Goal: Information Seeking & Learning: Learn about a topic

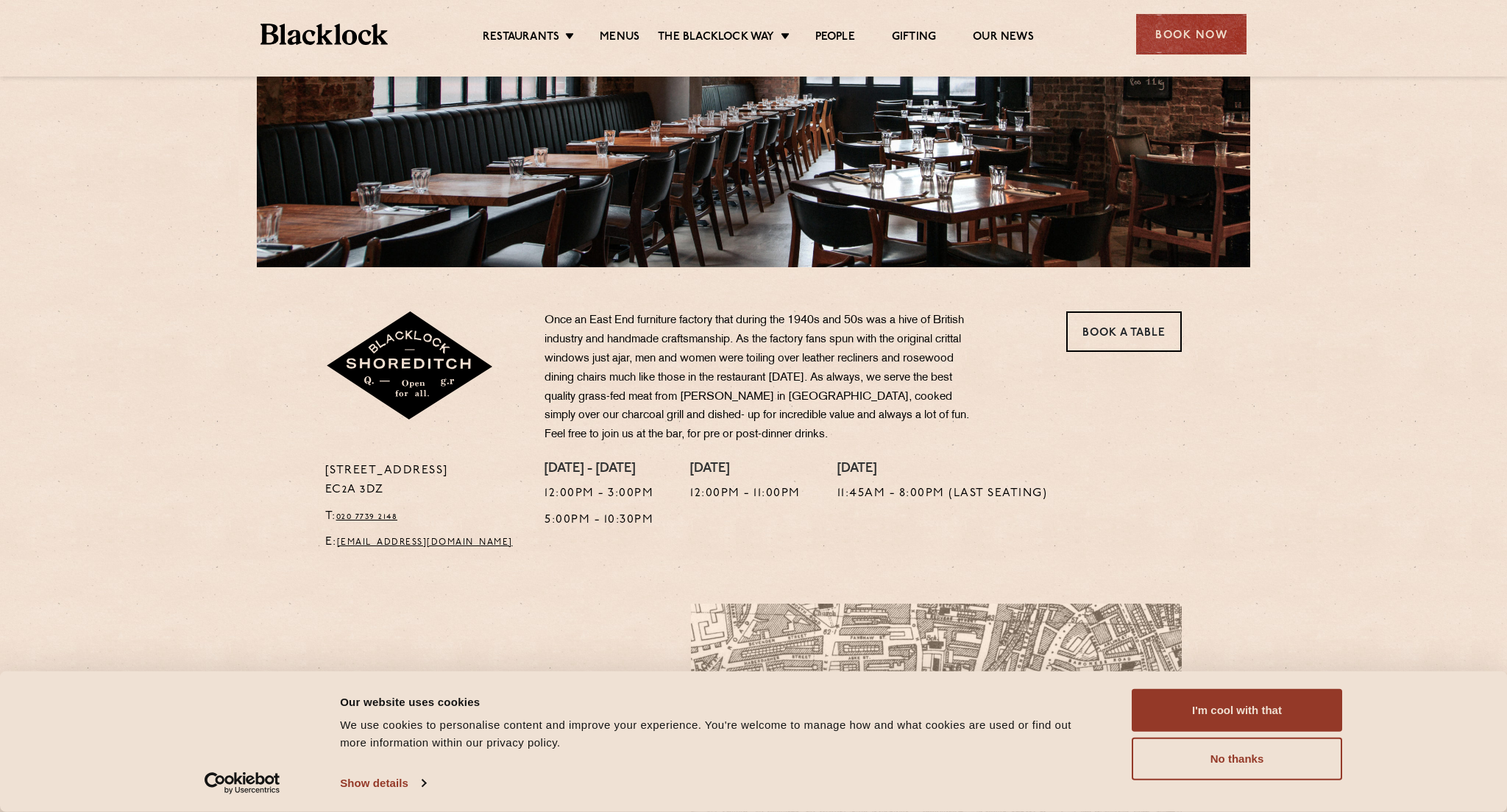
scroll to position [268, 0]
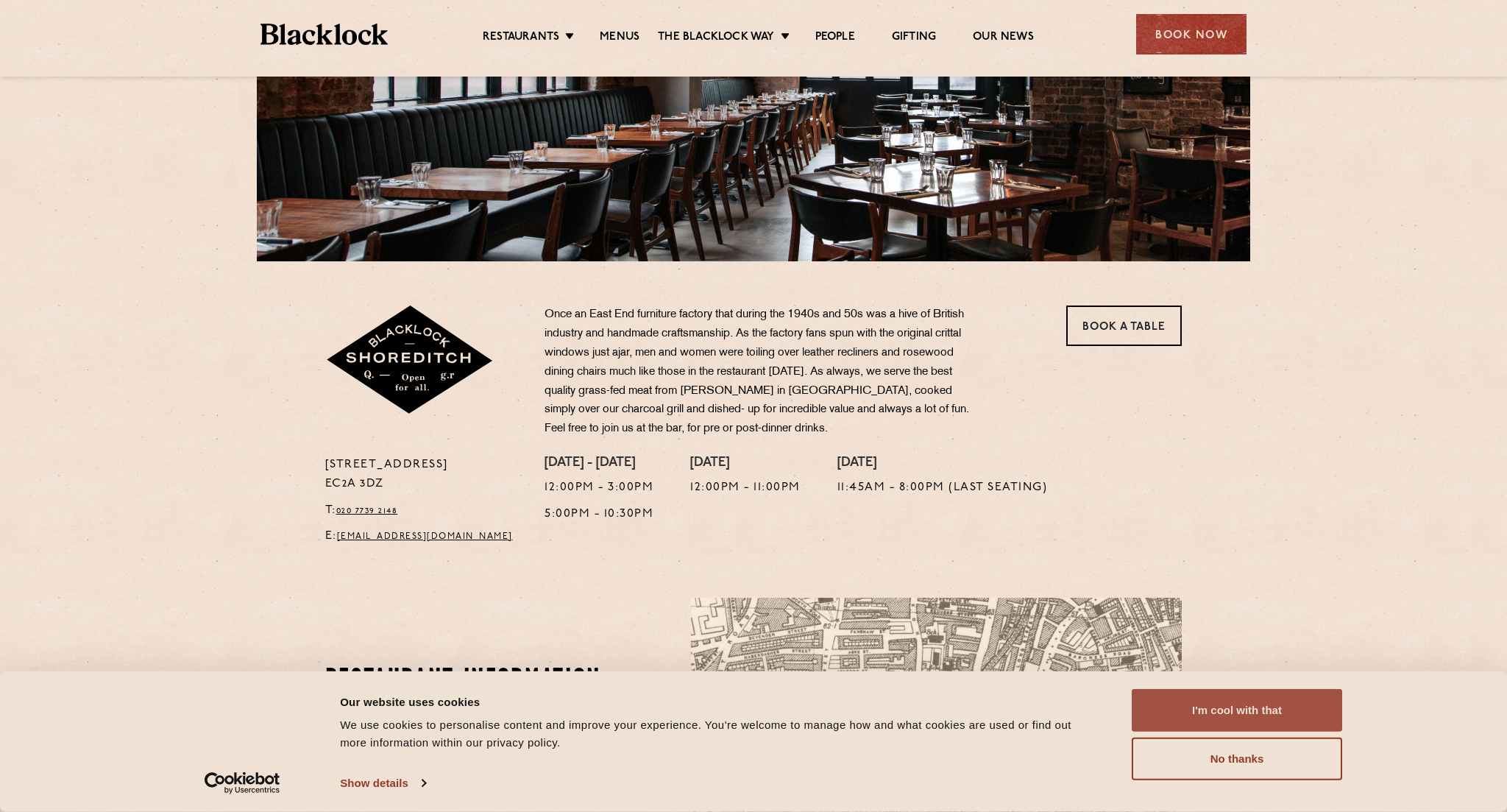
click at [1214, 699] on button "I'm cool with that" at bounding box center [1238, 710] width 210 height 42
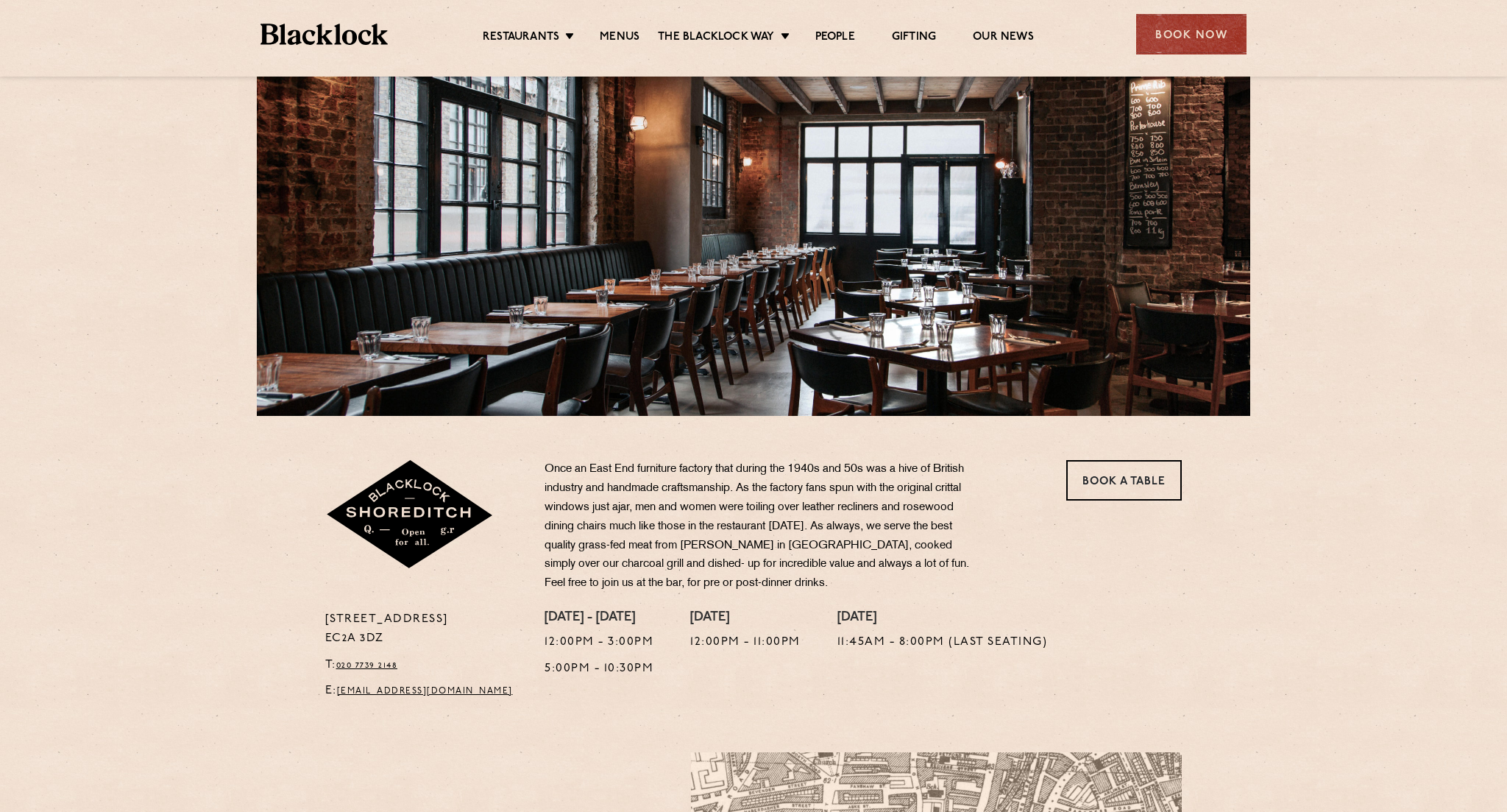
scroll to position [0, 0]
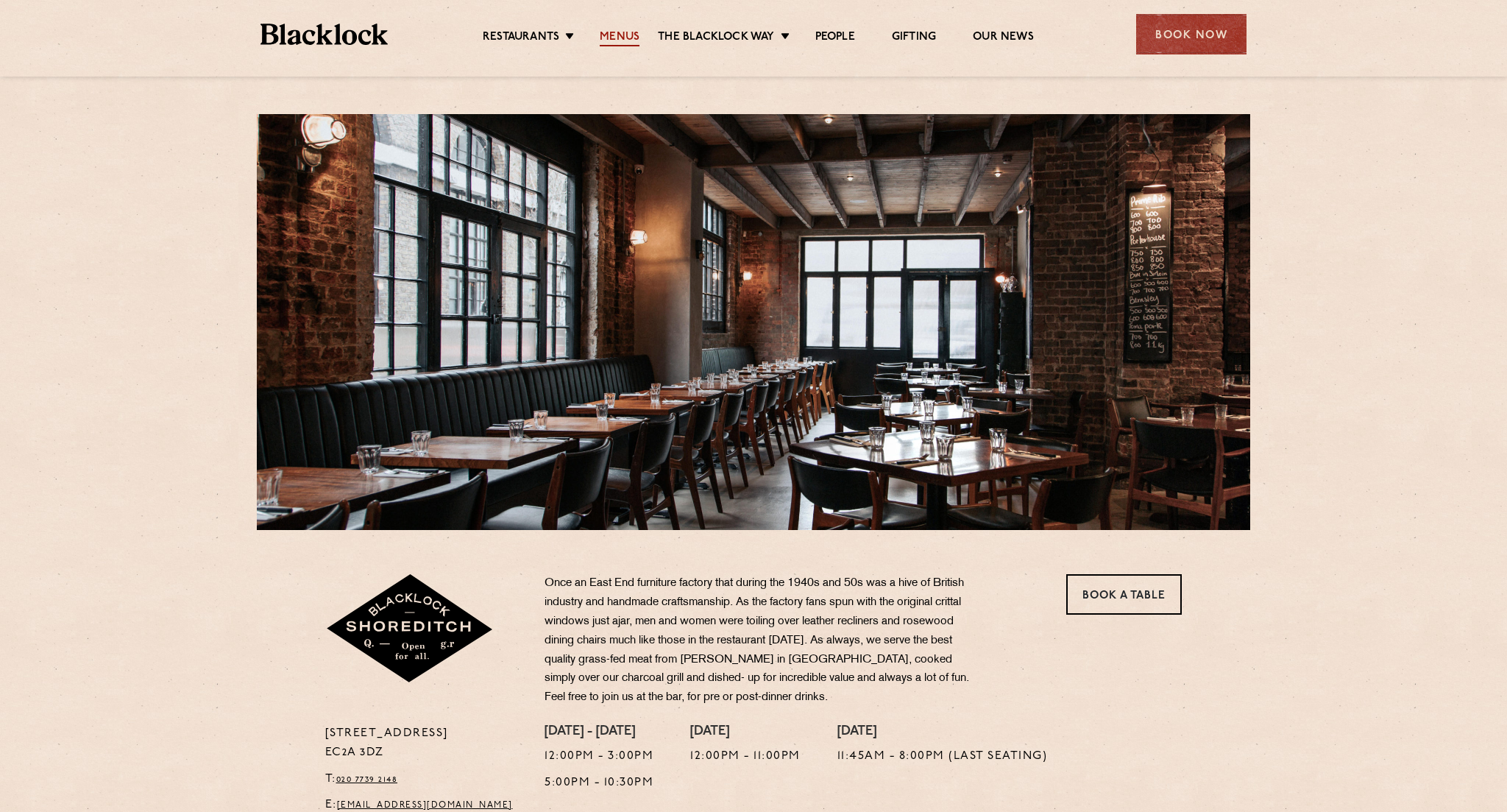
click at [626, 38] on link "Menus" at bounding box center [620, 38] width 39 height 16
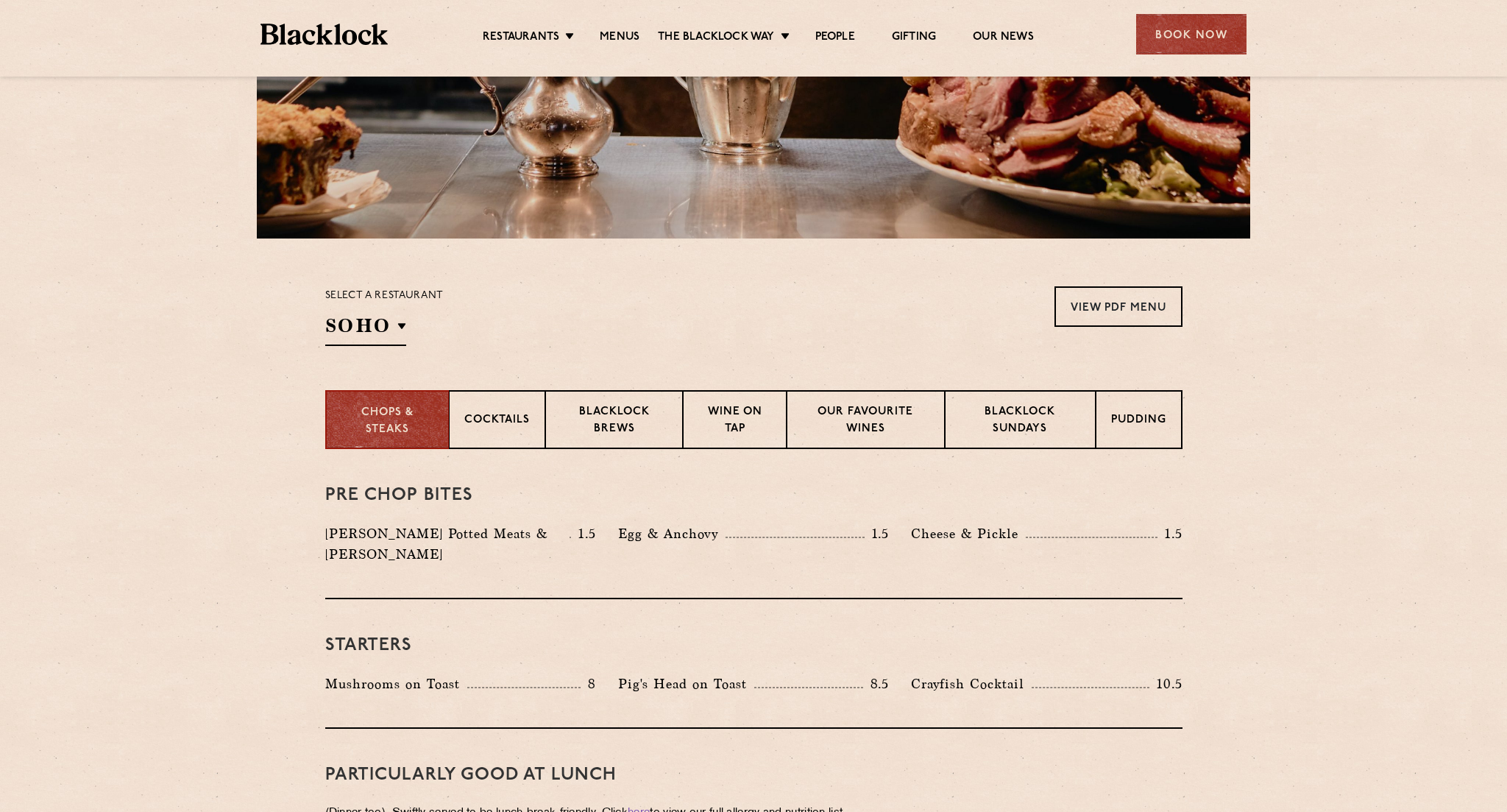
scroll to position [301, 0]
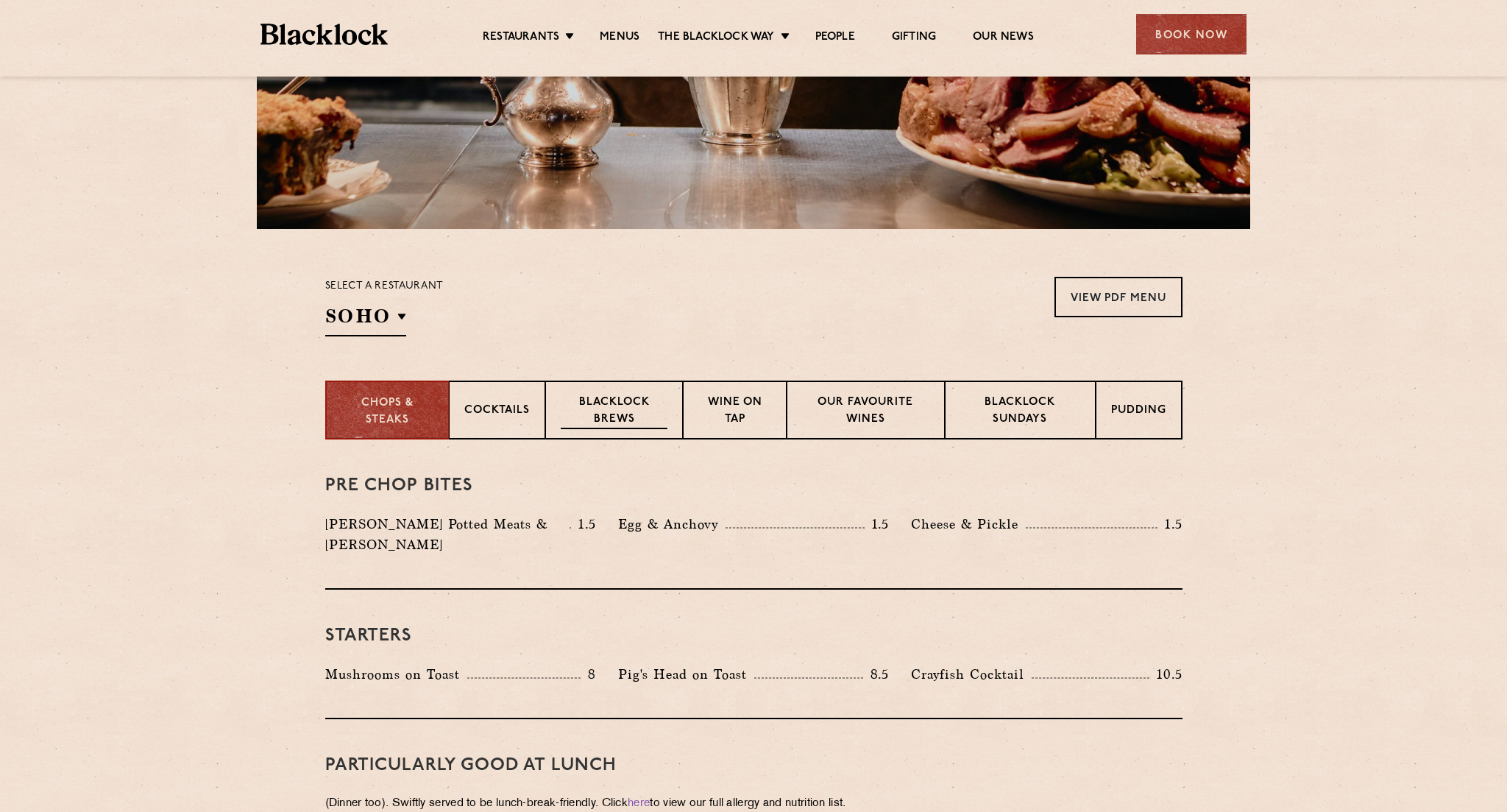
click at [635, 410] on p "Blacklock Brews" at bounding box center [614, 411] width 107 height 35
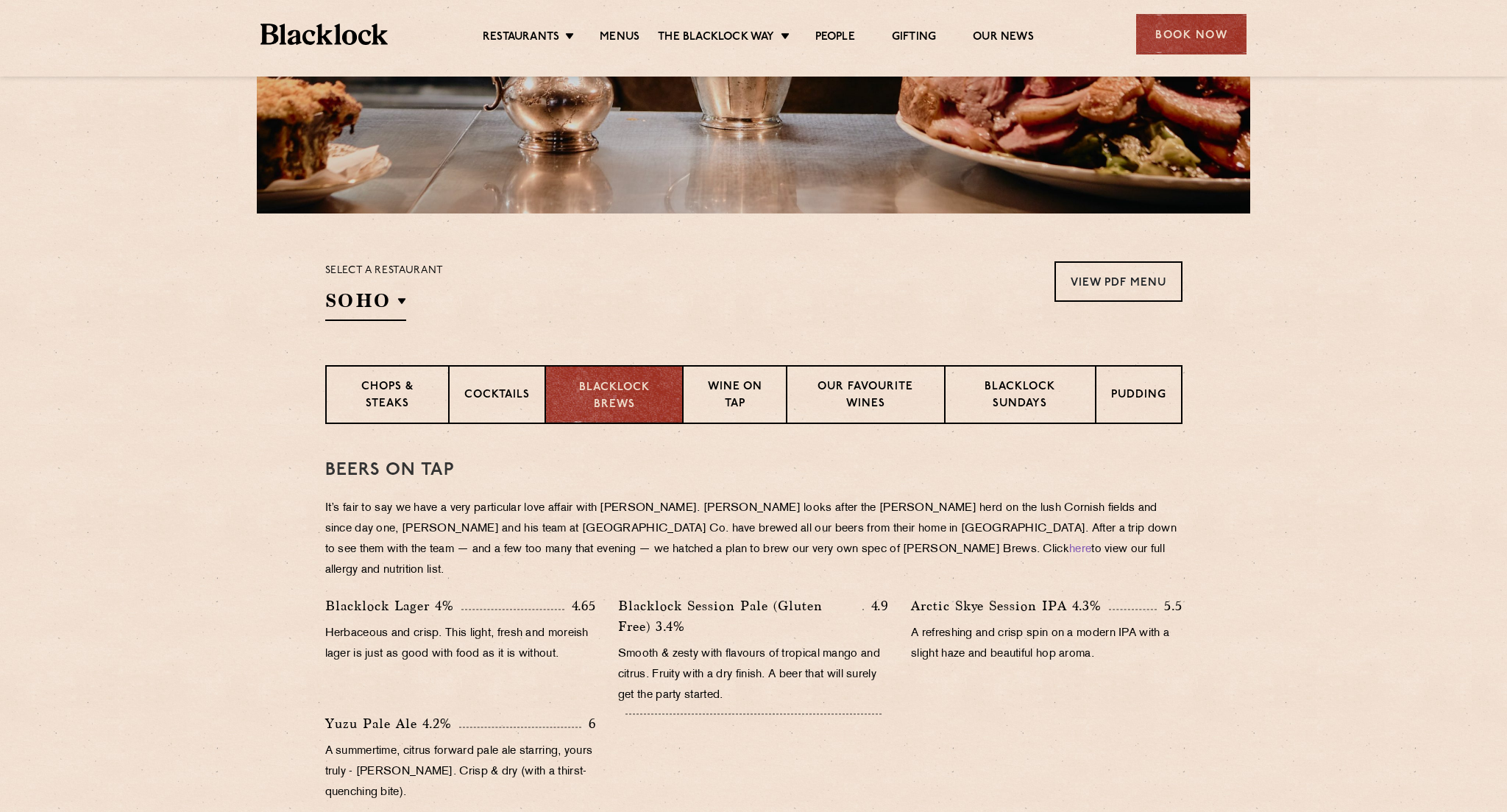
scroll to position [324, 0]
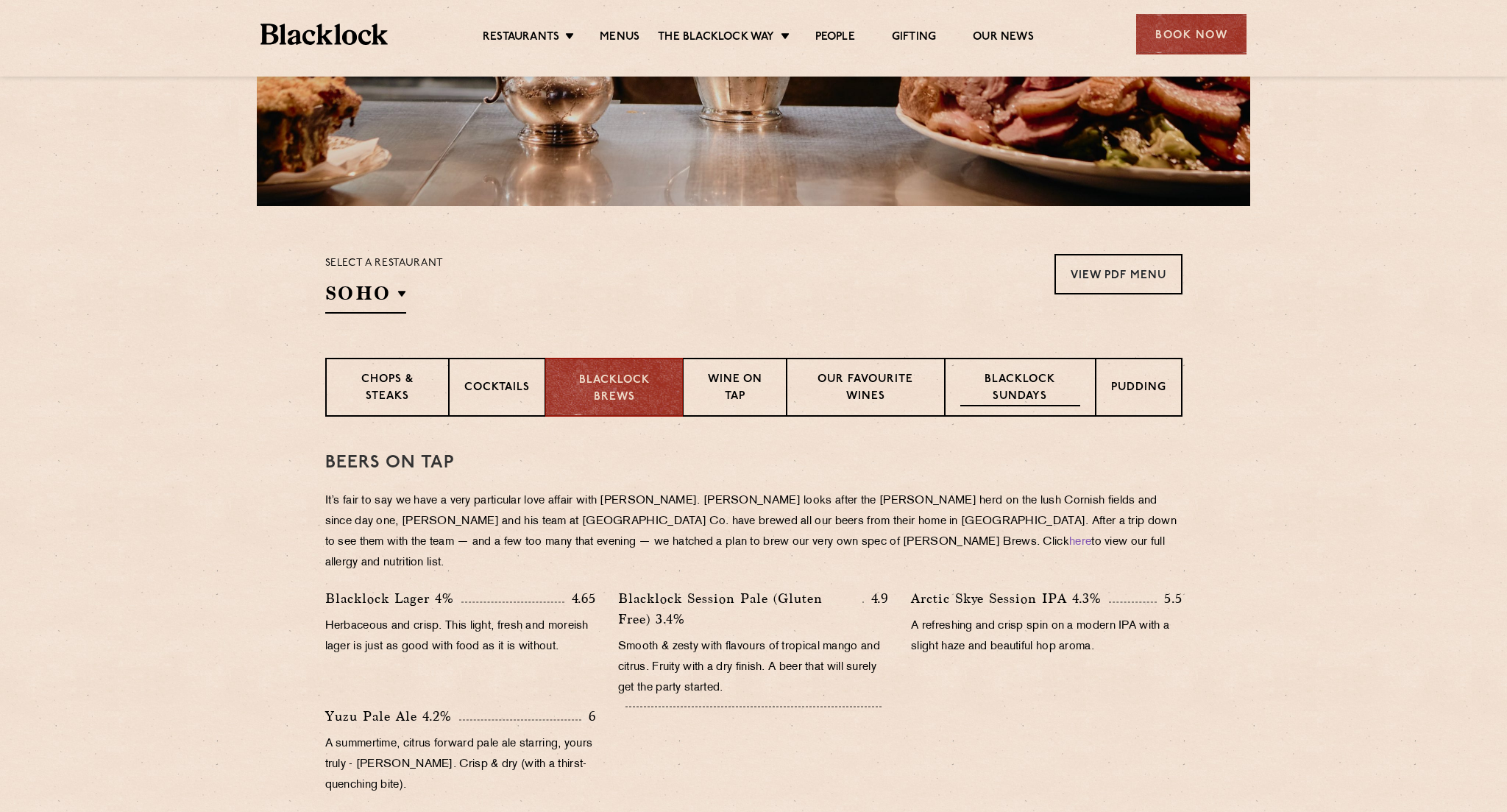
click at [1061, 401] on p "Blacklock Sundays" at bounding box center [1020, 389] width 119 height 35
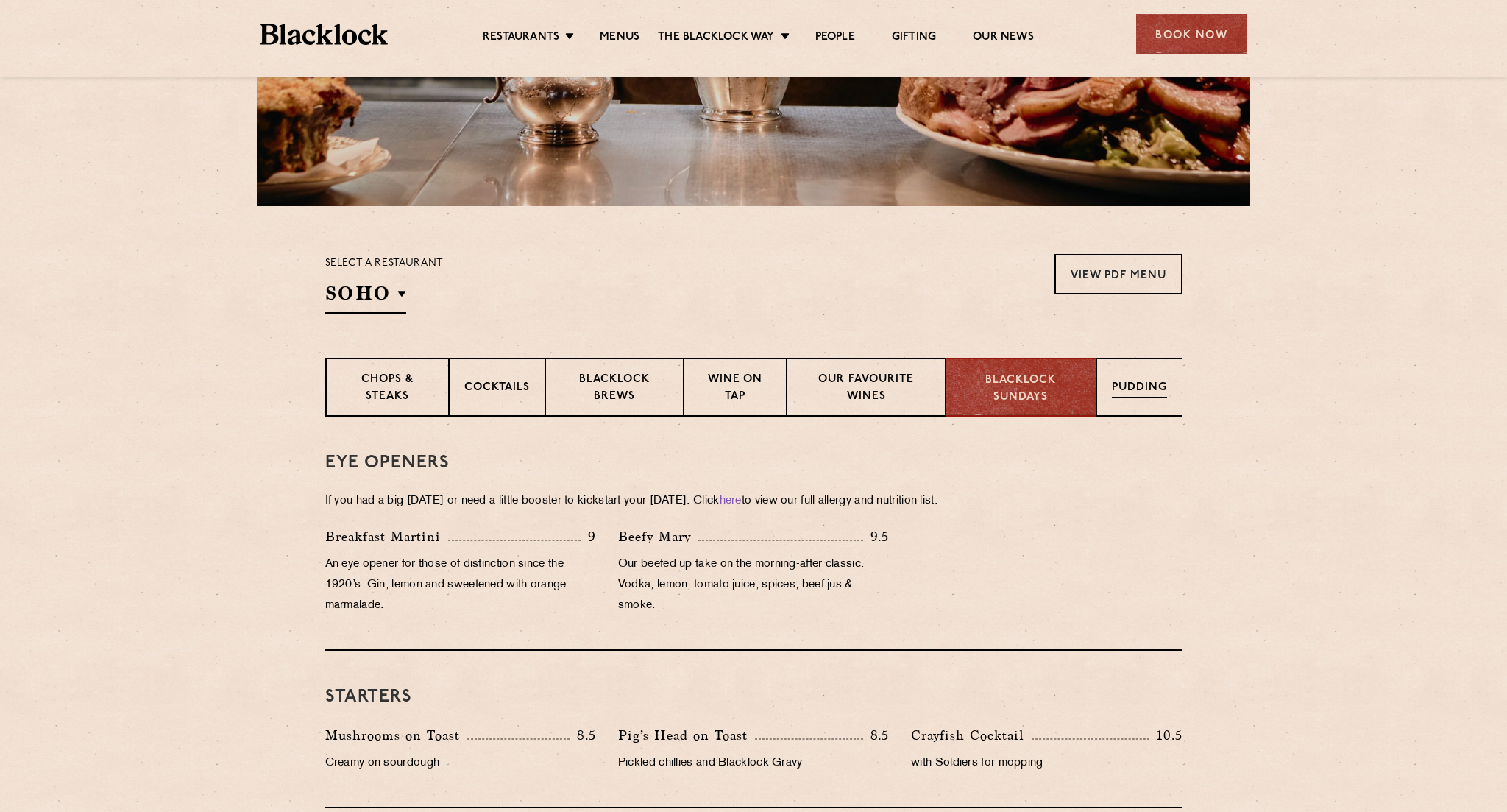
click at [1105, 395] on div "Pudding" at bounding box center [1140, 387] width 86 height 59
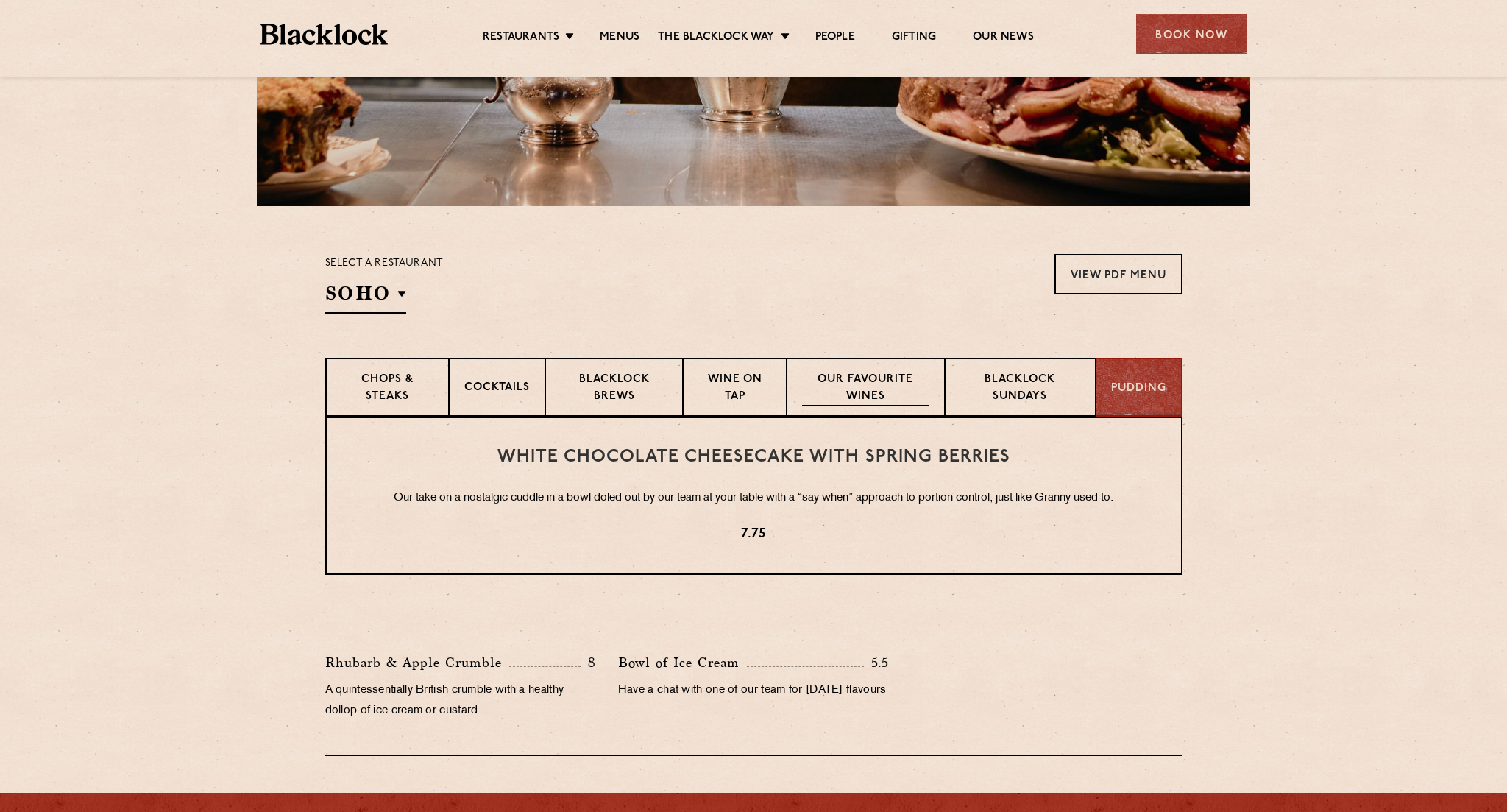
click at [891, 375] on p "Our favourite wines" at bounding box center [866, 389] width 128 height 35
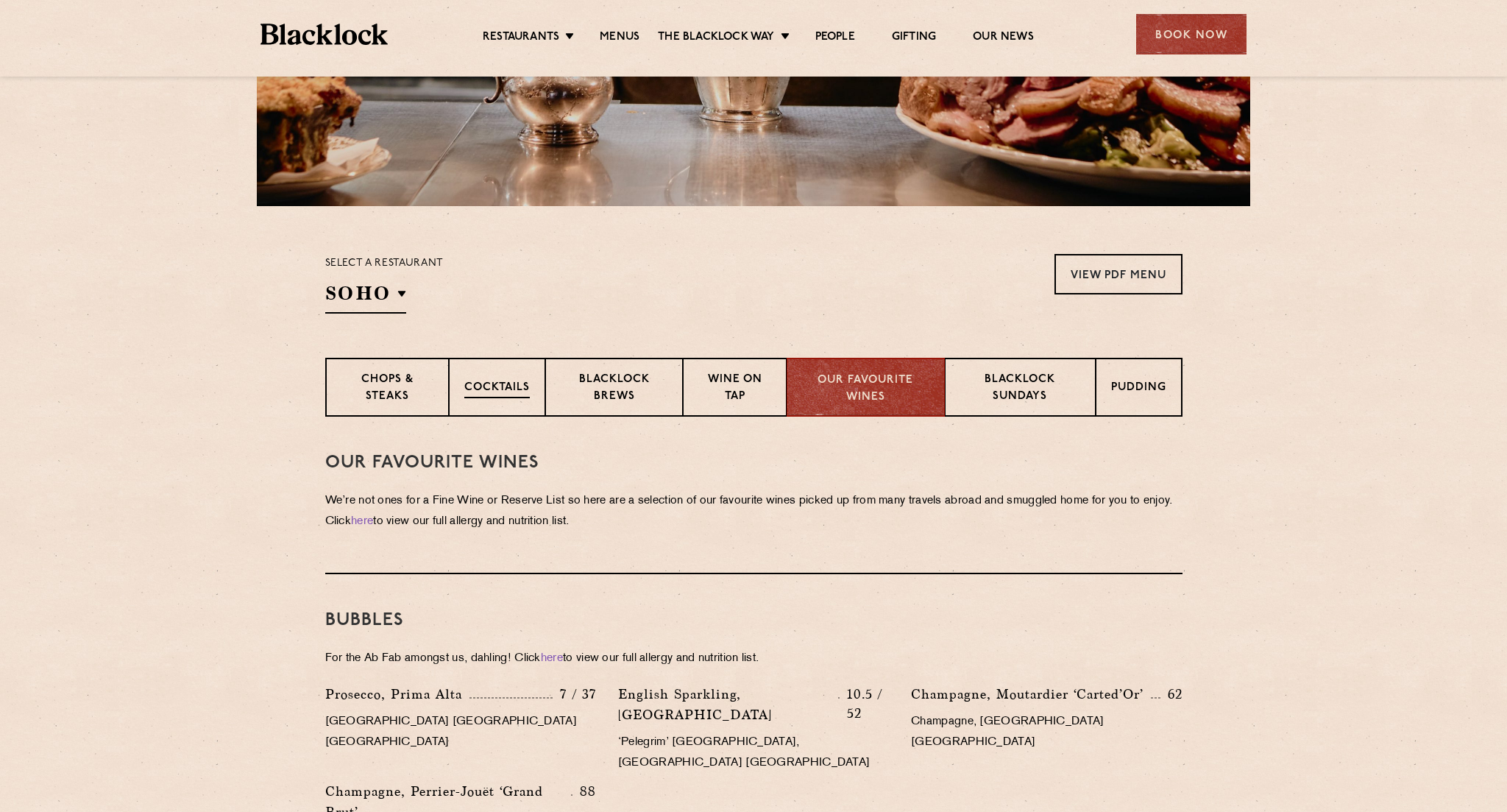
click at [516, 366] on div "Cocktails" at bounding box center [497, 387] width 97 height 59
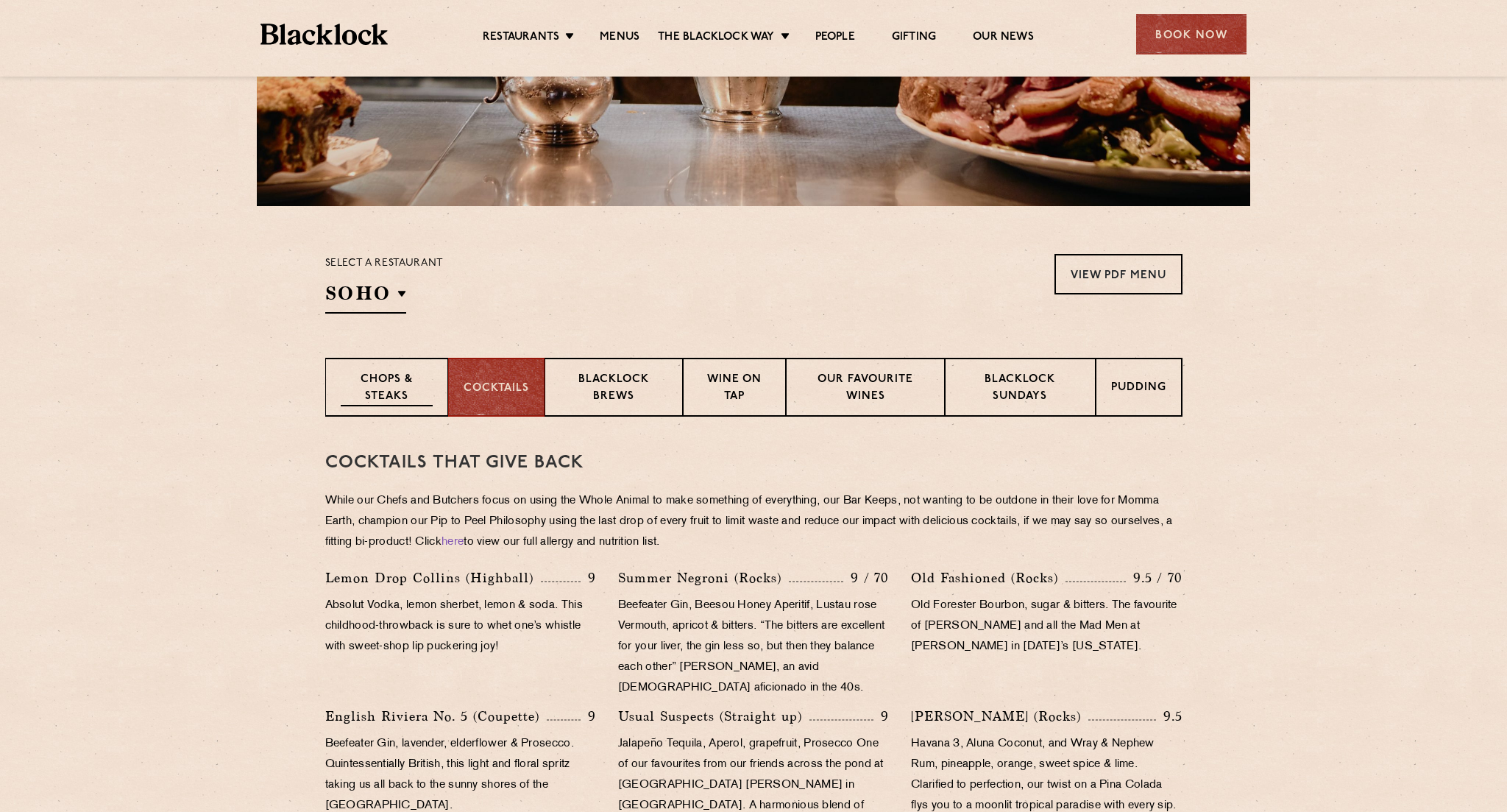
click at [421, 375] on p "Chops & Steaks" at bounding box center [387, 389] width 92 height 35
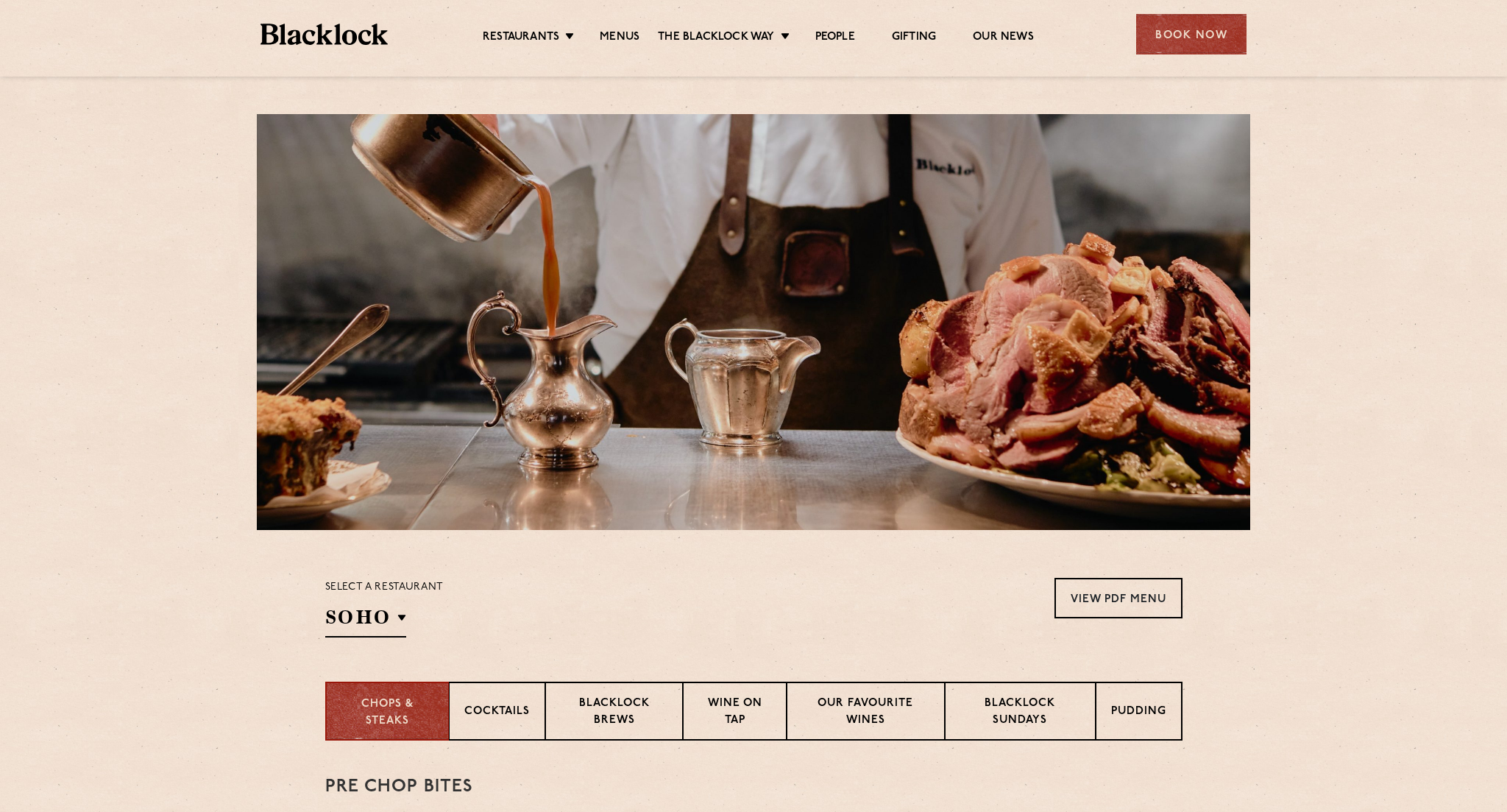
scroll to position [41, 0]
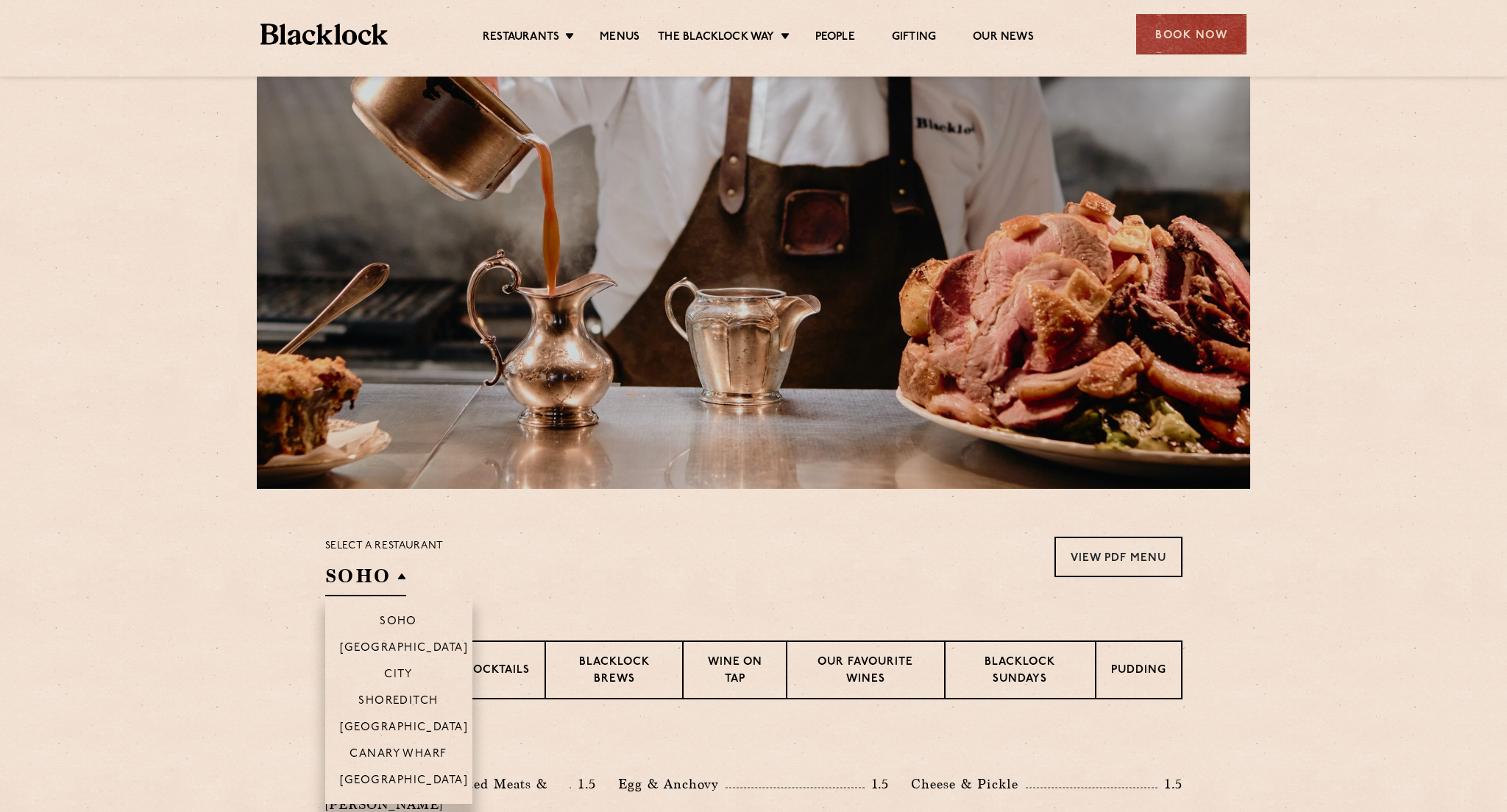
click at [377, 589] on h2 "SOHO" at bounding box center [365, 579] width 81 height 33
click at [400, 689] on li "Shoreditch" at bounding box center [398, 699] width 147 height 26
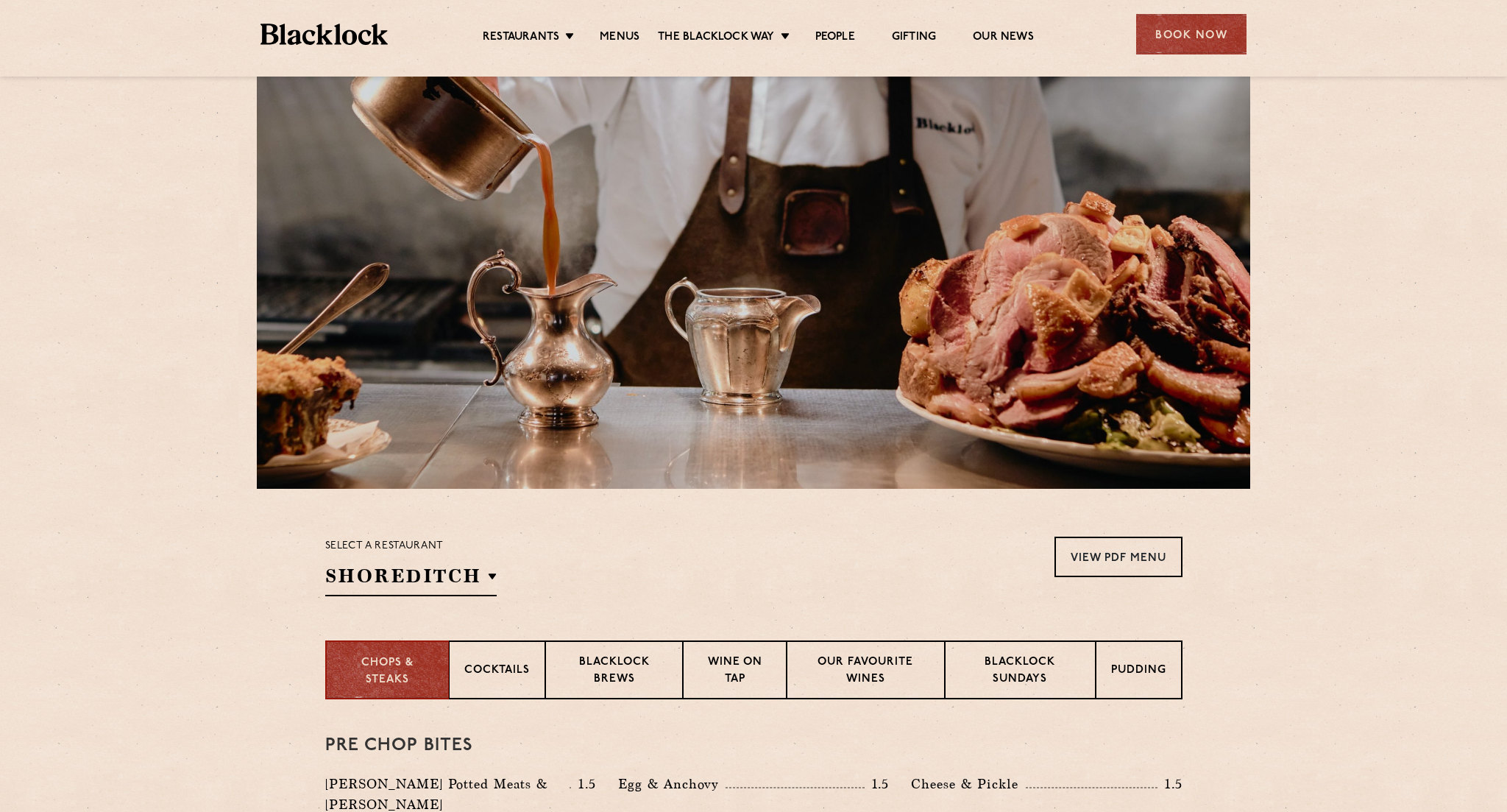
click at [575, 581] on div "Select a restaurant [GEOGRAPHIC_DATA] [GEOGRAPHIC_DATA] [GEOGRAPHIC_DATA] [GEOG…" at bounding box center [753, 565] width 857 height 59
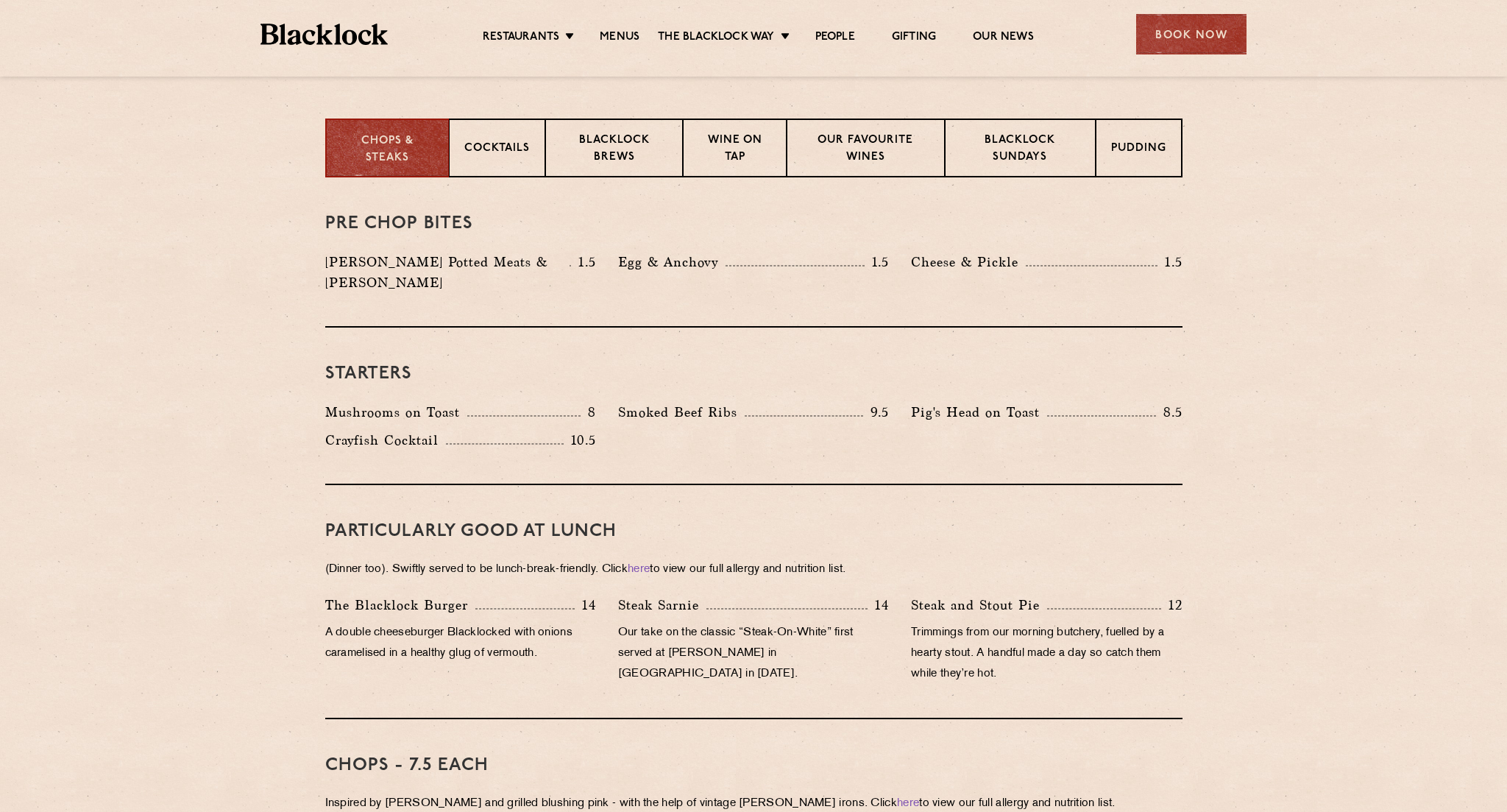
scroll to position [506, 0]
